Goal: Navigation & Orientation: Find specific page/section

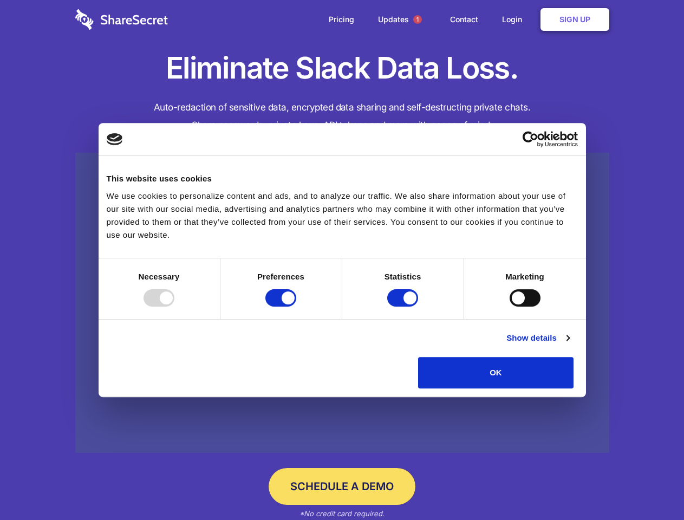
click at [174, 307] on div at bounding box center [159, 297] width 31 height 17
click at [296, 307] on input "Preferences" at bounding box center [281, 297] width 31 height 17
checkbox input "false"
click at [404, 307] on input "Statistics" at bounding box center [402, 297] width 31 height 17
checkbox input "false"
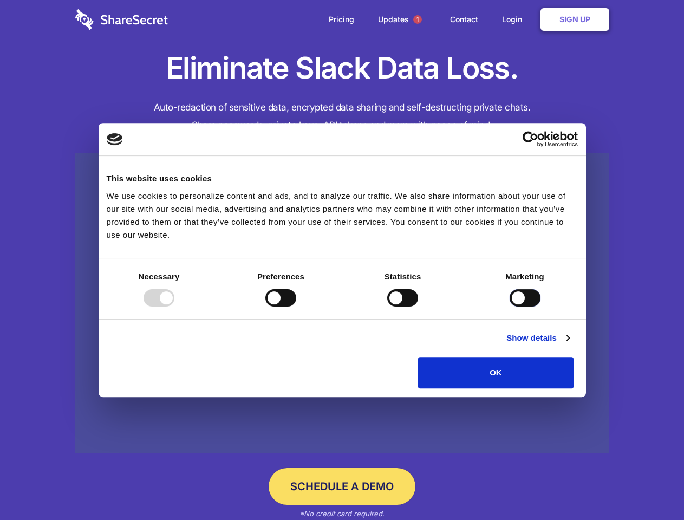
click at [510, 307] on input "Marketing" at bounding box center [525, 297] width 31 height 17
checkbox input "true"
click at [570, 345] on link "Show details" at bounding box center [538, 338] width 63 height 13
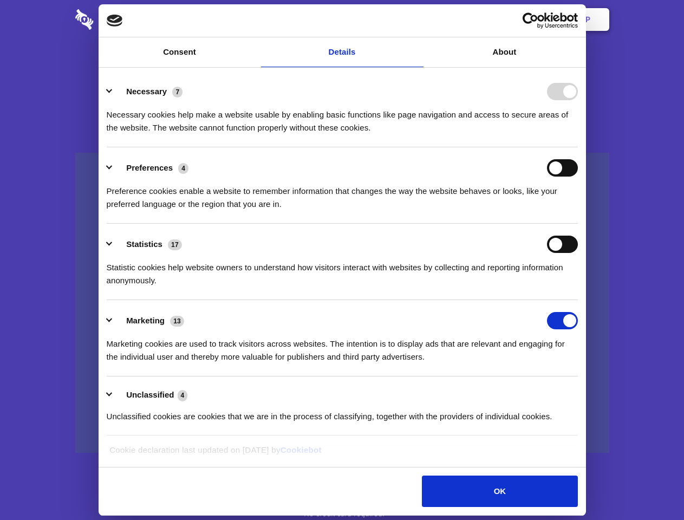
click at [578, 147] on li "Necessary 7 Necessary cookies help make a website usable by enabling basic func…" at bounding box center [342, 109] width 471 height 76
click at [417, 20] on span "1" at bounding box center [417, 19] width 9 height 9
